Goal: Transaction & Acquisition: Purchase product/service

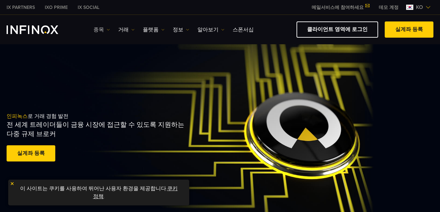
click at [99, 29] on link "종목" at bounding box center [102, 30] width 16 height 8
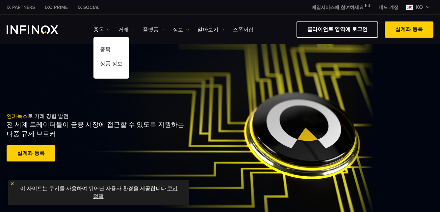
click at [123, 27] on link "거래" at bounding box center [126, 30] width 16 height 8
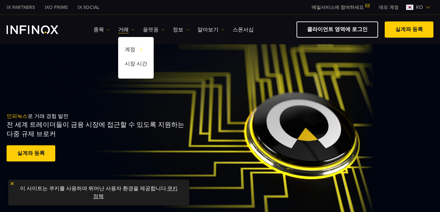
click at [149, 32] on link "플랫폼" at bounding box center [154, 30] width 22 height 8
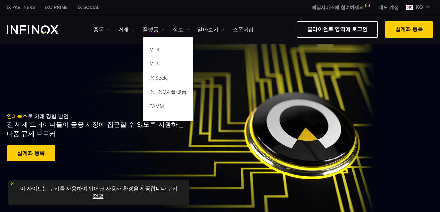
click at [173, 32] on link "정보" at bounding box center [181, 30] width 16 height 8
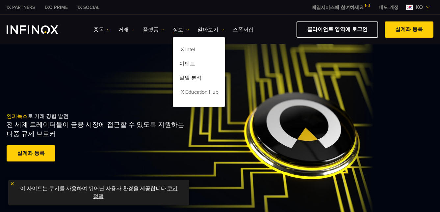
click at [174, 34] on div "IX Intel 이벤트 일일 분석 IX Education Hub" at bounding box center [199, 70] width 52 height 73
click at [174, 29] on link "알아보기" at bounding box center [211, 30] width 27 height 8
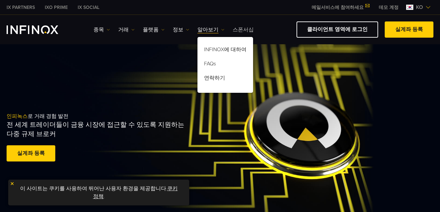
click at [174, 28] on link "스폰서십" at bounding box center [243, 30] width 21 height 8
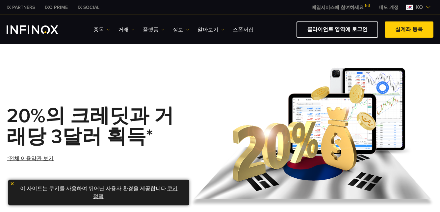
click at [11, 184] on img at bounding box center [12, 183] width 5 height 5
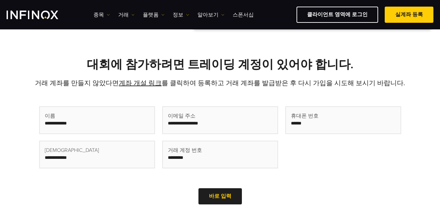
scroll to position [231, 0]
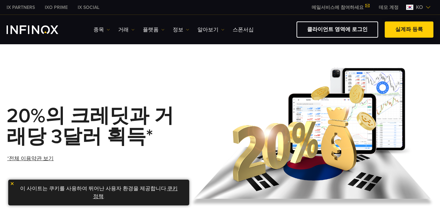
click at [411, 29] on link "실계좌 등록" at bounding box center [409, 29] width 49 height 16
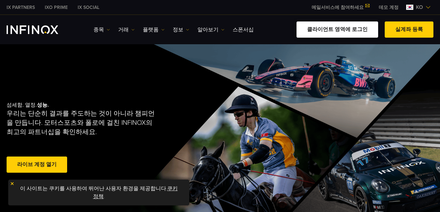
click at [350, 30] on link "클라이언트 영역에 로그인" at bounding box center [338, 29] width 82 height 16
